Goal: Task Accomplishment & Management: Use online tool/utility

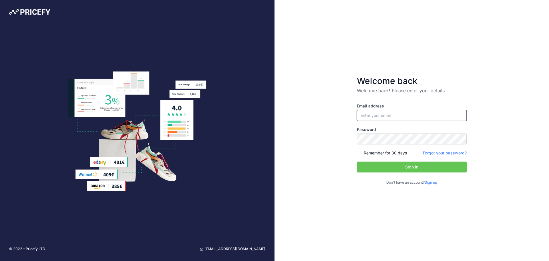
click at [390, 115] on input "email" at bounding box center [412, 115] width 110 height 11
type input "[EMAIL_ADDRESS][DOMAIN_NAME]"
click at [389, 165] on button "Sign in" at bounding box center [412, 166] width 110 height 11
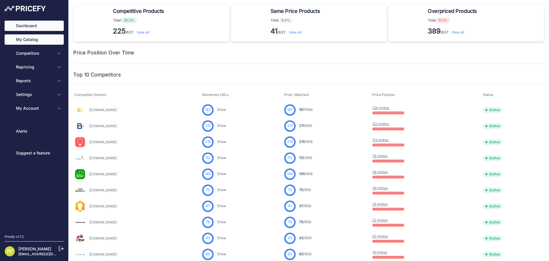
click at [30, 43] on link "My Catalog" at bounding box center [34, 39] width 59 height 10
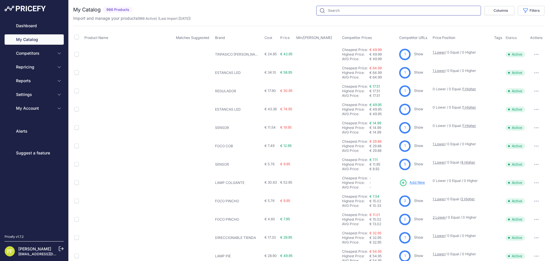
click at [338, 10] on input "text" at bounding box center [398, 11] width 165 height 10
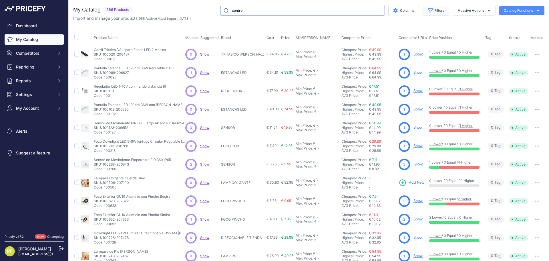
type input "control"
click at [437, 7] on button "Filters" at bounding box center [436, 11] width 27 height 10
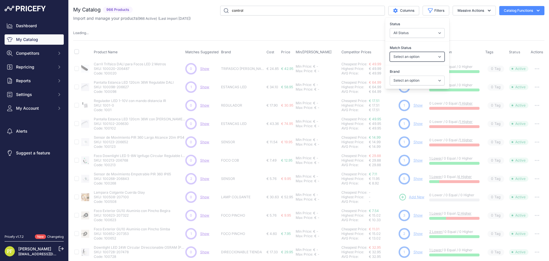
click at [429, 54] on select "Select an option Matched Unmatched" at bounding box center [417, 57] width 55 height 10
click at [428, 54] on select "Select an option Matched Unmatched" at bounding box center [417, 57] width 55 height 10
click at [419, 78] on select "Select an option 120x30 120X60 3M 60X30 60X60 ACCESORIO PANEL ALIMENTACION TIRA…" at bounding box center [417, 81] width 55 height 10
select select "CONTROLADOR"
click at [390, 76] on select "Select an option 120x30 120X60 3M 60X30 60X60 ACCESORIO PANEL ALIMENTACION TIRA…" at bounding box center [417, 81] width 55 height 10
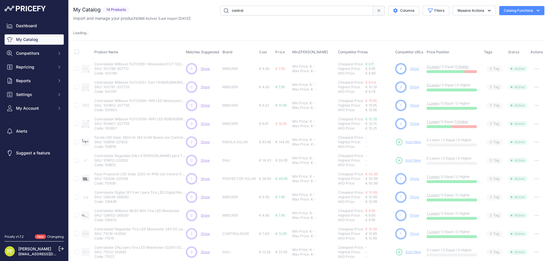
drag, startPoint x: 256, startPoint y: 10, endPoint x: 161, endPoint y: 18, distance: 95.3
click at [178, 15] on div "control Columns Filters Status All Status Only Enabled Only Disabled" at bounding box center [338, 11] width 413 height 10
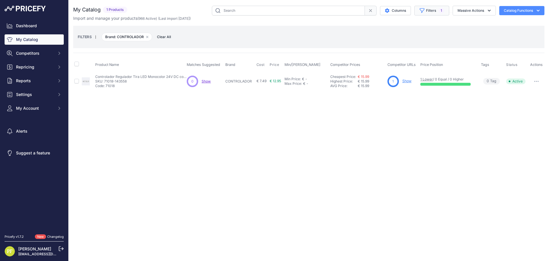
click at [442, 12] on span "1" at bounding box center [441, 11] width 6 height 6
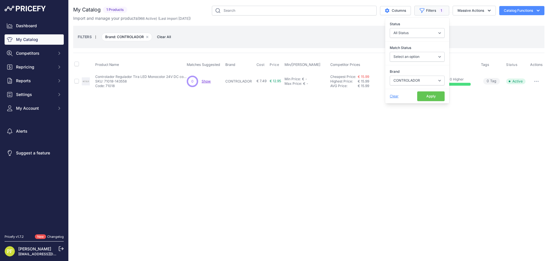
click at [441, 10] on span "1" at bounding box center [441, 11] width 6 height 6
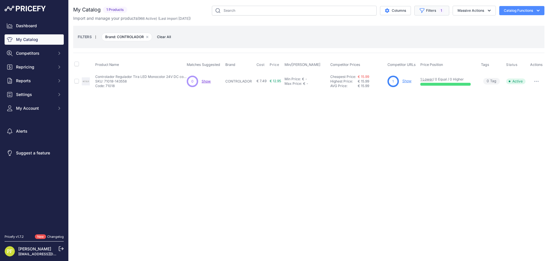
click at [431, 10] on button "Filters 1" at bounding box center [431, 11] width 35 height 10
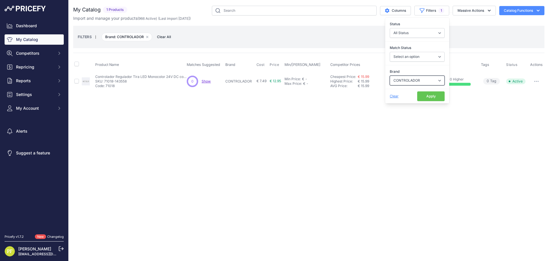
click at [431, 77] on select "Select an option 120x30 120X60 3M 60X30 60X60 ACCESORIO PANEL ALIMENTACION TIRA…" at bounding box center [417, 81] width 55 height 10
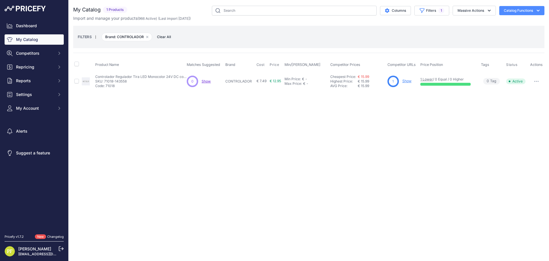
click at [262, 163] on div "Close You are not connected to the internet." at bounding box center [309, 130] width 480 height 261
click at [407, 80] on link "Show" at bounding box center [406, 81] width 9 height 4
